Goal: Task Accomplishment & Management: Use online tool/utility

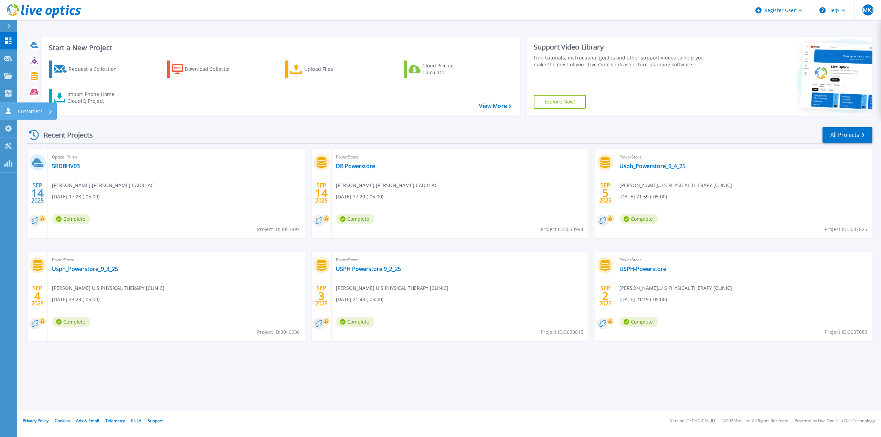
click at [8, 111] on icon at bounding box center [9, 111] width 6 height 7
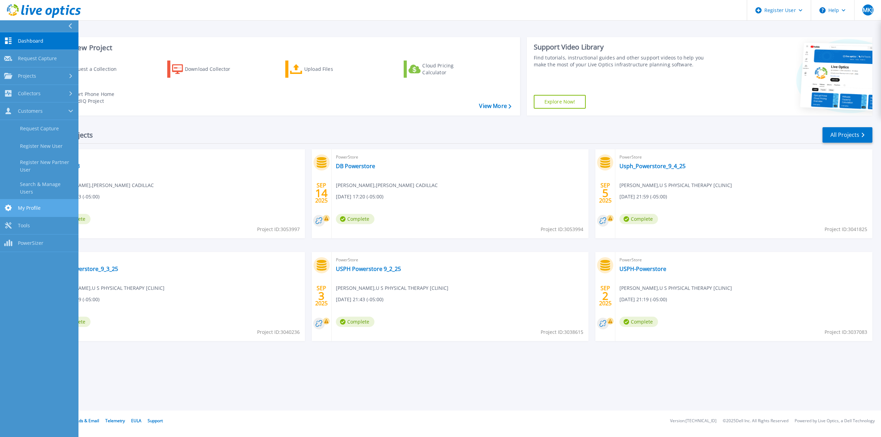
click at [39, 205] on span "My Profile" at bounding box center [29, 208] width 23 height 6
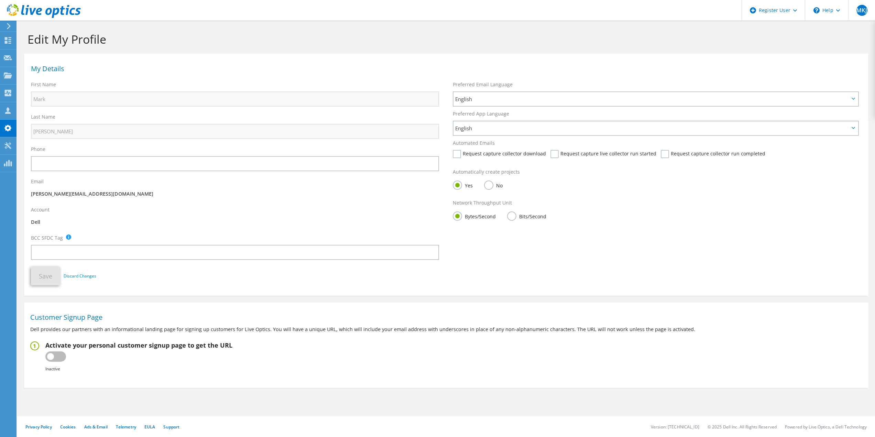
drag, startPoint x: 93, startPoint y: 192, endPoint x: 86, endPoint y: 189, distance: 7.5
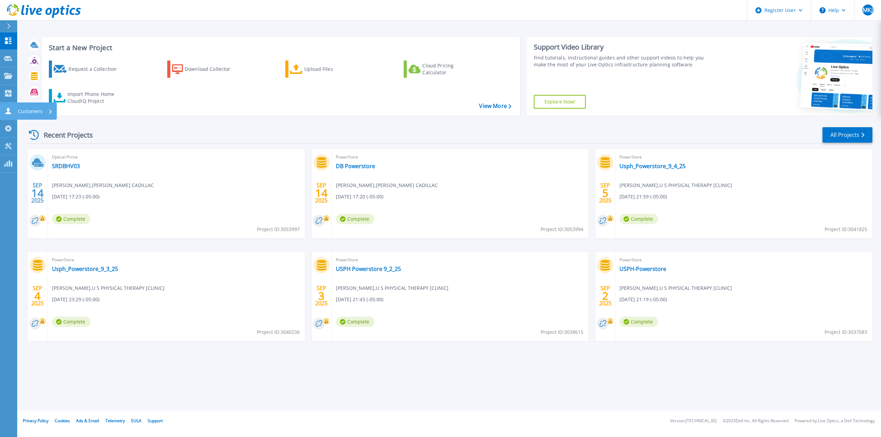
click at [8, 107] on link "Customers Customers" at bounding box center [8, 112] width 17 height 18
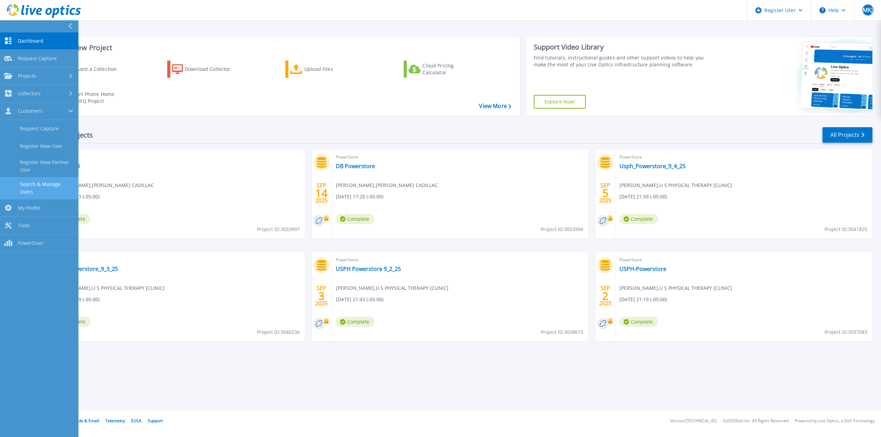
click at [48, 182] on link "Search & Manage Users" at bounding box center [39, 188] width 78 height 22
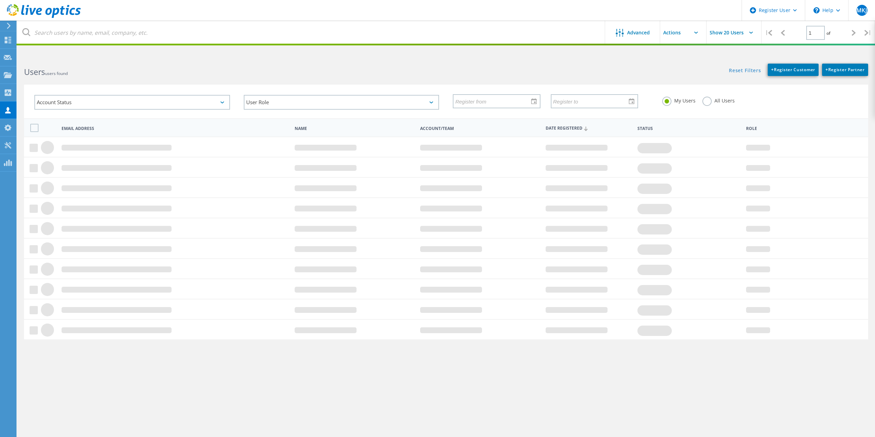
click at [101, 46] on html "Register User \n Help Explore Helpful Articles Contact Support MKJ Dell User Ma…" at bounding box center [437, 231] width 875 height 463
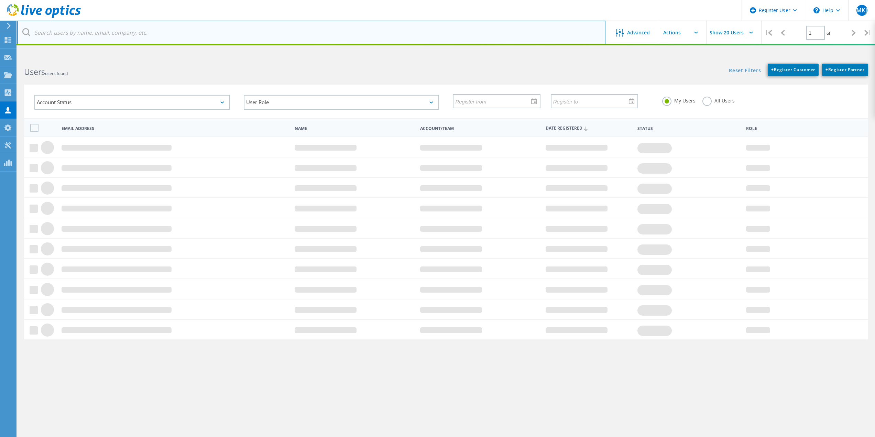
click at [101, 29] on input "text" at bounding box center [311, 33] width 589 height 24
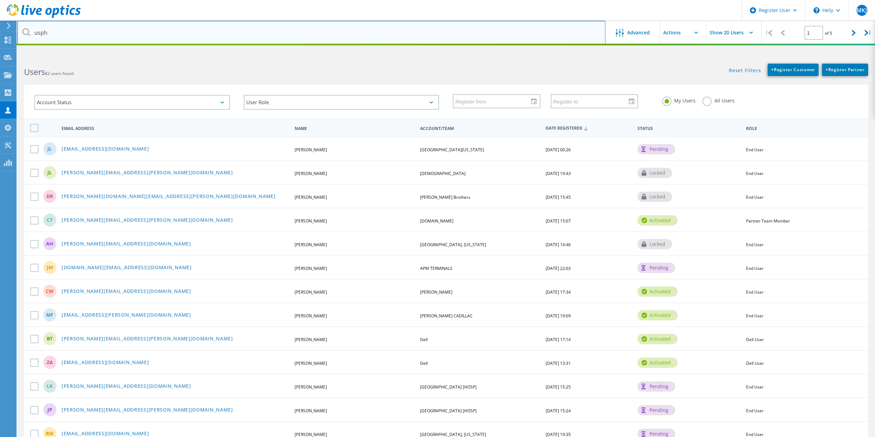
type input "usph"
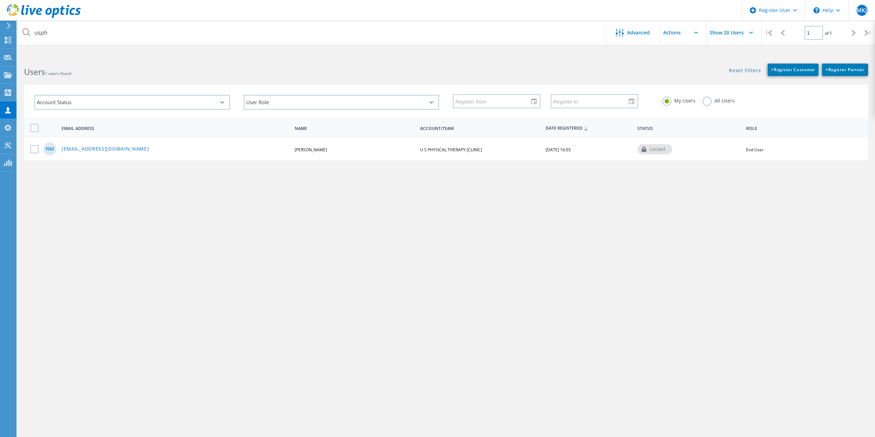
click at [706, 99] on label "All Users" at bounding box center [719, 100] width 32 height 7
click at [0, 0] on input "All Users" at bounding box center [0, 0] width 0 height 0
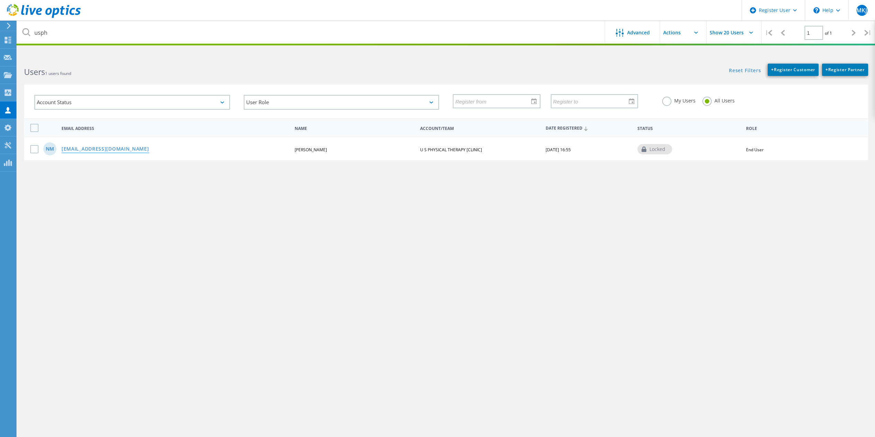
click at [75, 147] on link "nmoy@usph.com" at bounding box center [106, 150] width 88 height 6
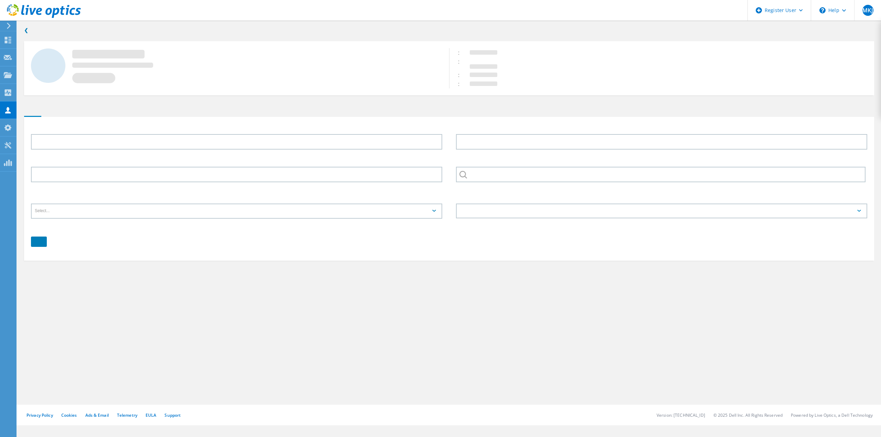
type input "Norman"
type input "Moy"
type input "713-297-7060"
type input "U S PHYSICAL THERAPY [CLINIC]"
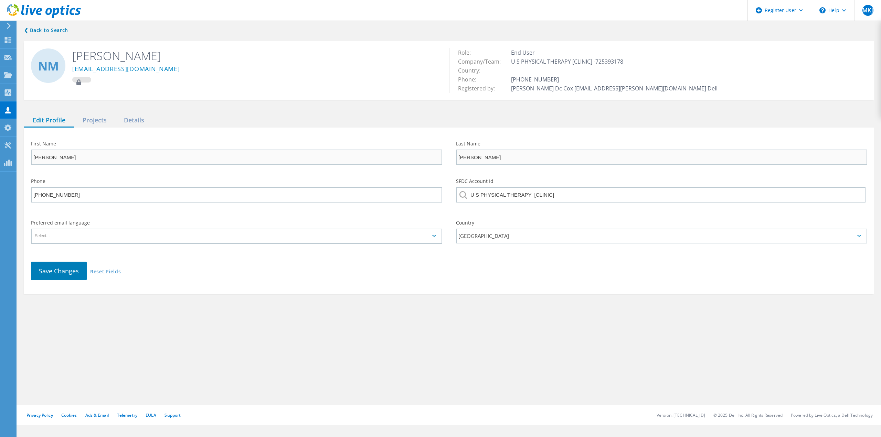
click at [87, 110] on div "❮ Back to Search NM Norman Moy nmoy@usph.com Role: End User Company/Team: U S P…" at bounding box center [448, 160] width 863 height 282
click at [90, 121] on div "Projects" at bounding box center [94, 121] width 41 height 14
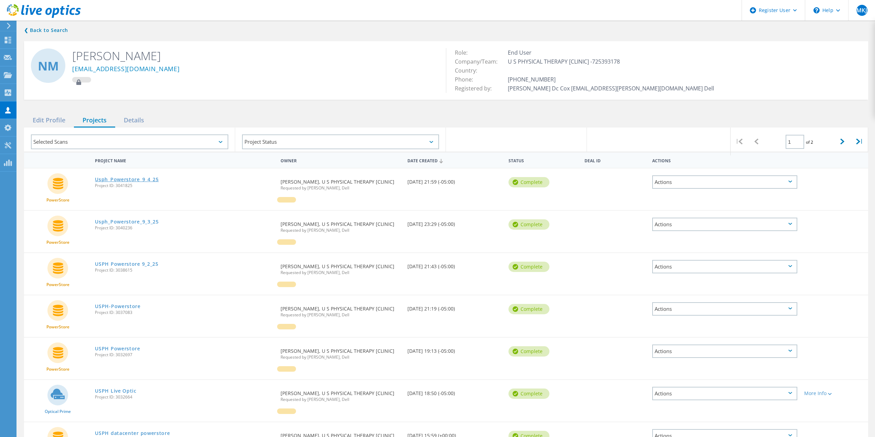
click at [114, 180] on link "Usph_Powerstore_9_4_25" at bounding box center [127, 179] width 64 height 5
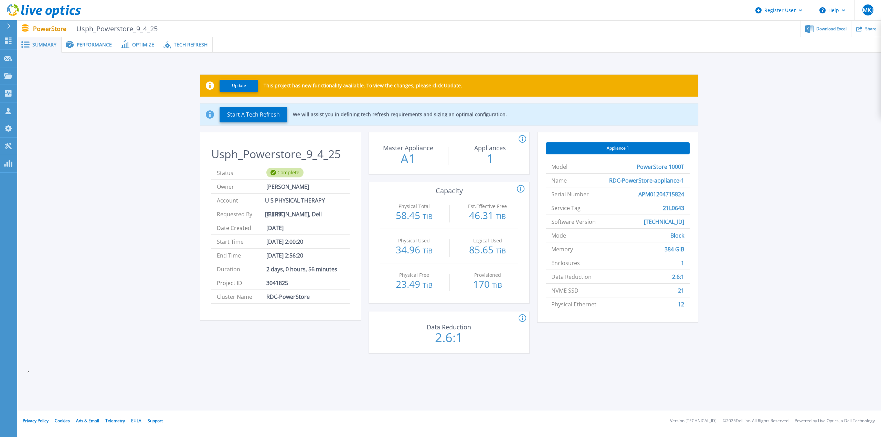
click at [664, 195] on span "APM01204715824" at bounding box center [661, 193] width 46 height 13
copy span "APM01204715824"
click at [666, 211] on span "21L0643" at bounding box center [673, 207] width 21 height 13
click at [667, 211] on span "21L0643" at bounding box center [673, 207] width 21 height 13
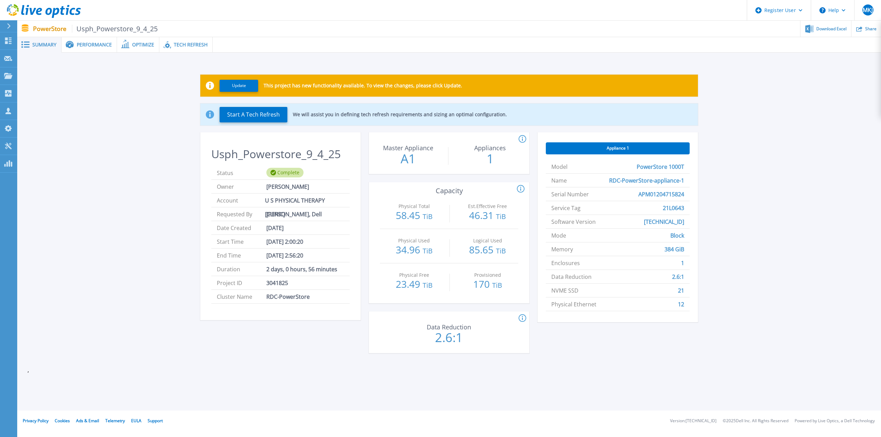
drag, startPoint x: 667, startPoint y: 211, endPoint x: 662, endPoint y: 206, distance: 6.9
click at [663, 206] on span "21L0643" at bounding box center [673, 207] width 21 height 13
copy span "21L0643"
